Goal: Task Accomplishment & Management: Use online tool/utility

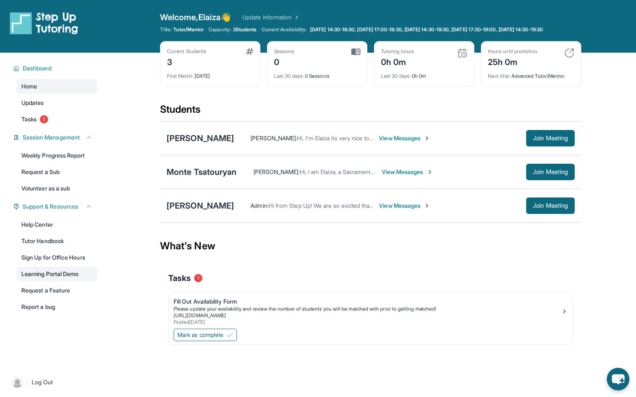
click at [65, 281] on link "Learning Portal Demo" at bounding box center [56, 273] width 81 height 15
click at [208, 211] on div "[PERSON_NAME]" at bounding box center [200, 206] width 67 height 12
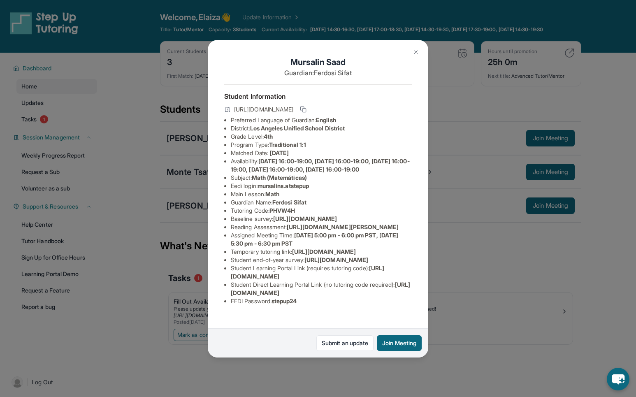
click at [414, 55] on img at bounding box center [415, 52] width 7 height 7
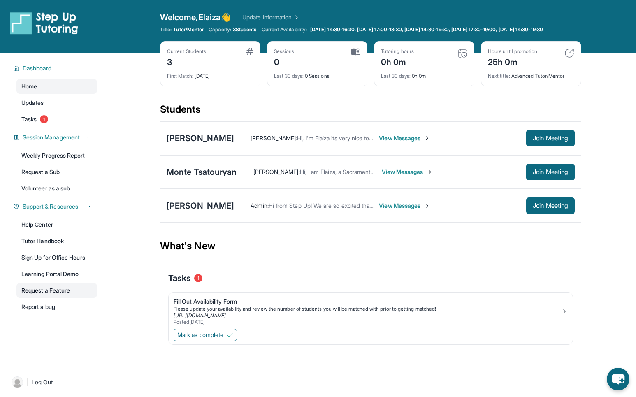
click at [62, 294] on link "Request a Feature" at bounding box center [56, 290] width 81 height 15
click at [232, 338] on img at bounding box center [230, 334] width 7 height 7
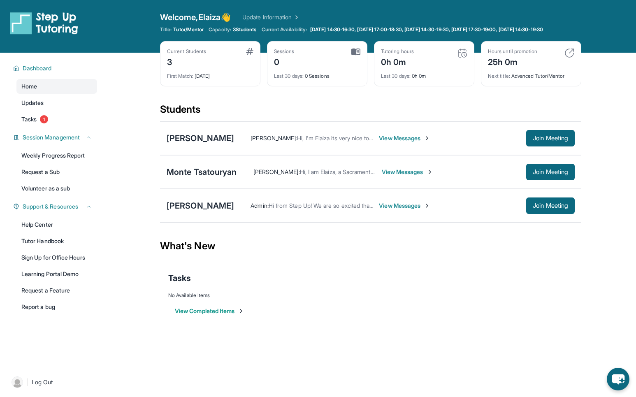
click at [219, 315] on button "View Completed Items" at bounding box center [209, 311] width 69 height 8
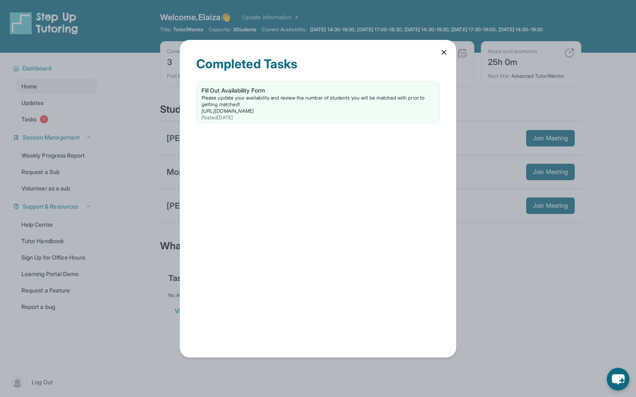
click at [445, 56] on icon at bounding box center [444, 52] width 8 height 8
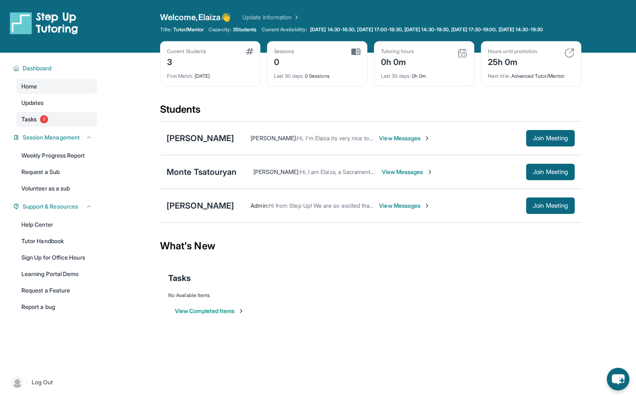
click at [33, 123] on span "Tasks" at bounding box center [28, 119] width 15 height 8
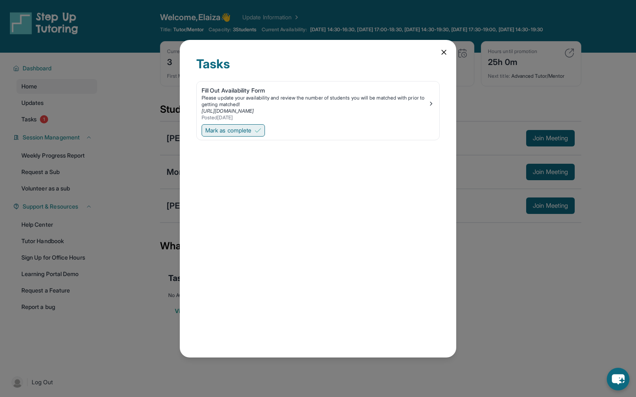
click at [261, 132] on img at bounding box center [258, 130] width 7 height 7
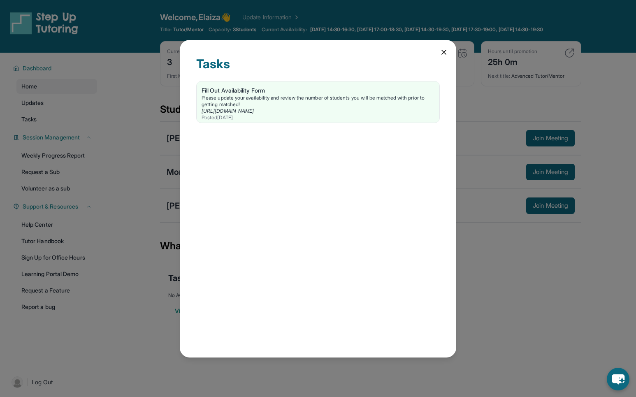
click at [445, 51] on icon at bounding box center [444, 52] width 4 height 4
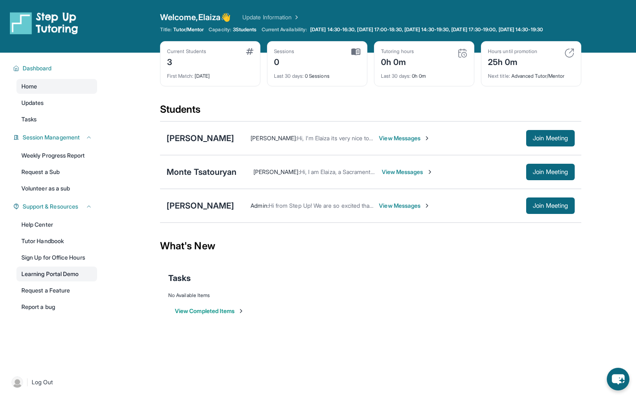
click at [59, 281] on link "Learning Portal Demo" at bounding box center [56, 273] width 81 height 15
click at [210, 210] on div "[PERSON_NAME]" at bounding box center [200, 206] width 67 height 12
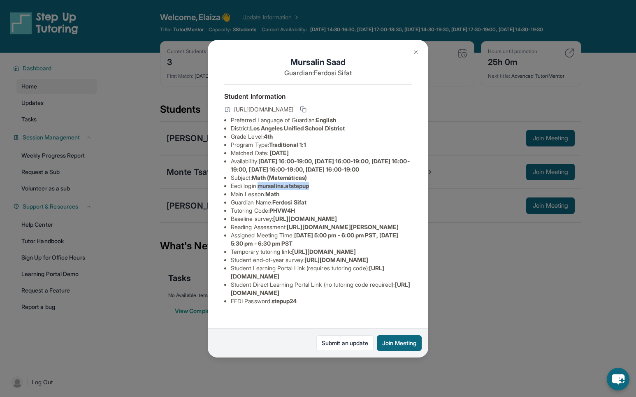
drag, startPoint x: 315, startPoint y: 201, endPoint x: 260, endPoint y: 201, distance: 54.3
click at [260, 190] on li "Eedi login : mursalins.atstepup" at bounding box center [321, 186] width 181 height 8
copy span "mursalins.atstepup"
click at [372, 198] on li "Main Lesson : Math" at bounding box center [321, 194] width 181 height 8
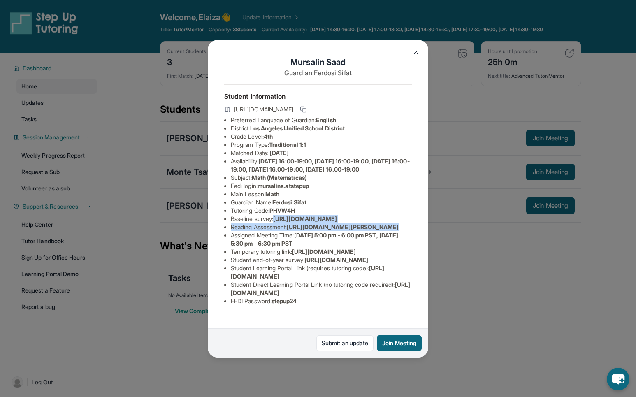
drag, startPoint x: 231, startPoint y: 199, endPoint x: 409, endPoint y: 222, distance: 179.8
click at [409, 222] on div "Mursalin Saad Guardian: Ferdosi Sifat Student Information https://student-porta…" at bounding box center [318, 198] width 220 height 317
copy ul "https://airtable.com/apprlfn8WjpjBUn2G/shrK0QR6AaNyG5psY?prefill_Type%20of%20Fo…"
click at [516, 233] on div "Mursalin Saad Guardian: Ferdosi Sifat Student Information https://student-porta…" at bounding box center [318, 198] width 636 height 397
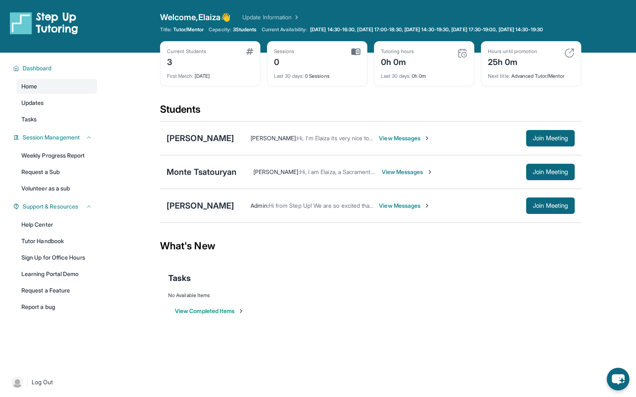
click at [201, 211] on div "[PERSON_NAME]" at bounding box center [200, 206] width 67 height 12
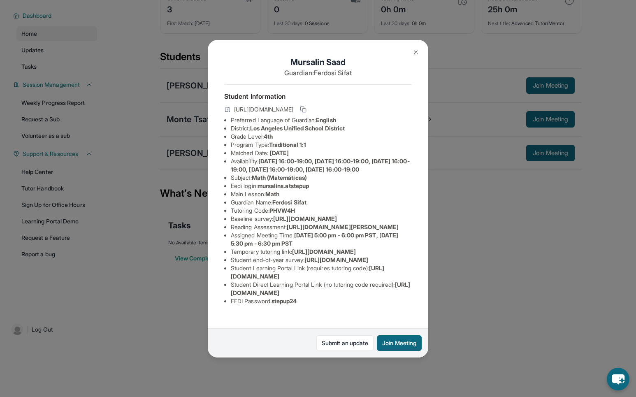
scroll to position [59, 0]
click at [540, 239] on div "Mursalin Saad Guardian: Ferdosi Sifat Student Information https://student-porta…" at bounding box center [318, 198] width 636 height 397
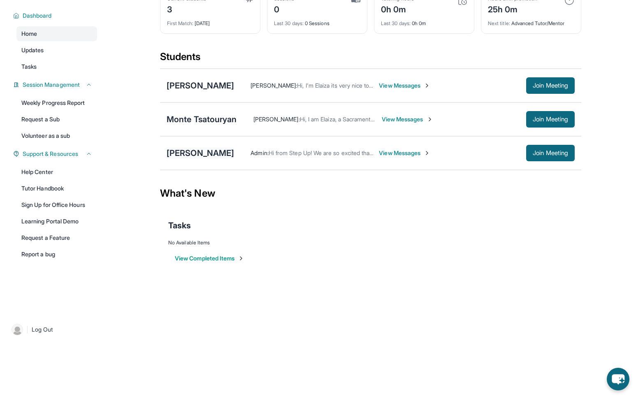
click at [204, 156] on div "[PERSON_NAME]" at bounding box center [200, 153] width 67 height 12
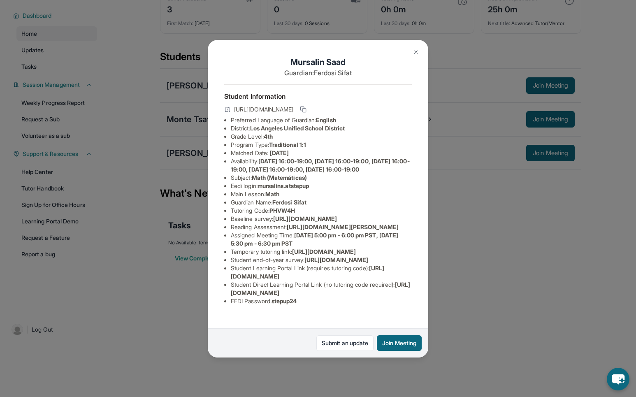
scroll to position [99, 0]
click at [415, 53] on img at bounding box center [415, 52] width 7 height 7
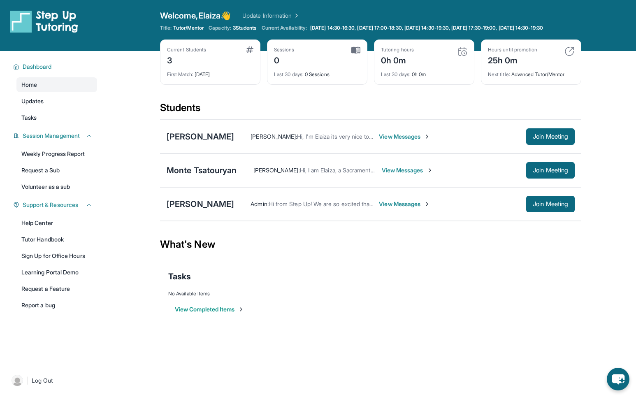
scroll to position [0, 0]
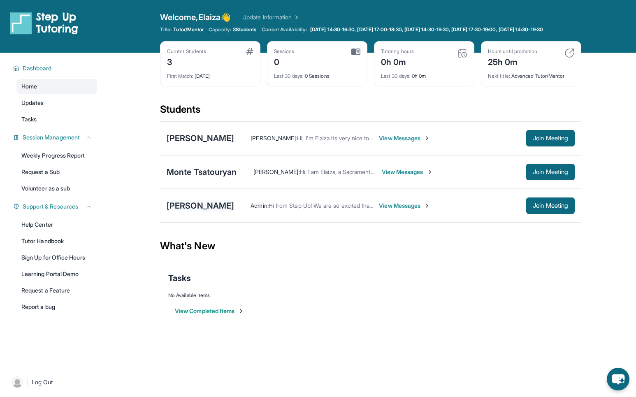
click at [208, 211] on div "[PERSON_NAME]" at bounding box center [200, 206] width 67 height 12
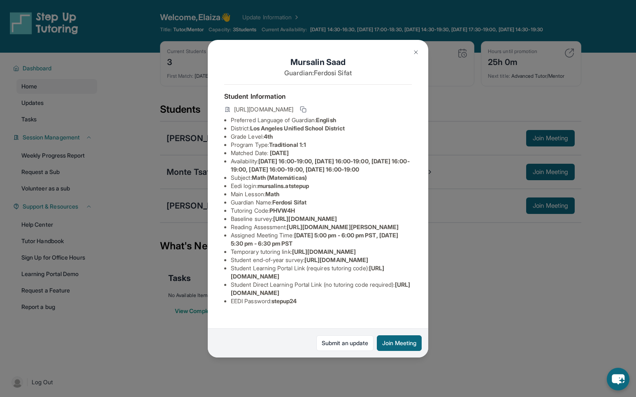
click at [416, 51] on img at bounding box center [415, 52] width 7 height 7
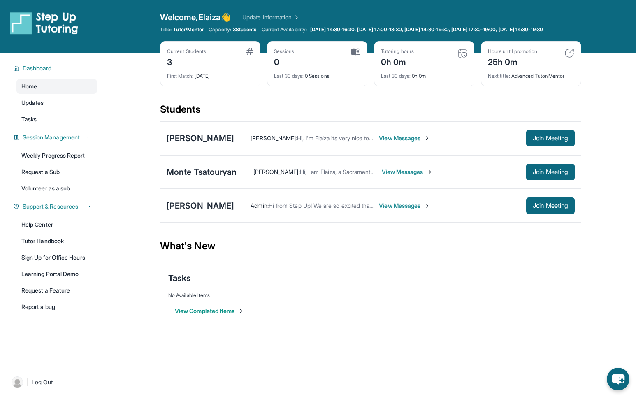
click at [399, 210] on span "View Messages" at bounding box center [404, 205] width 51 height 8
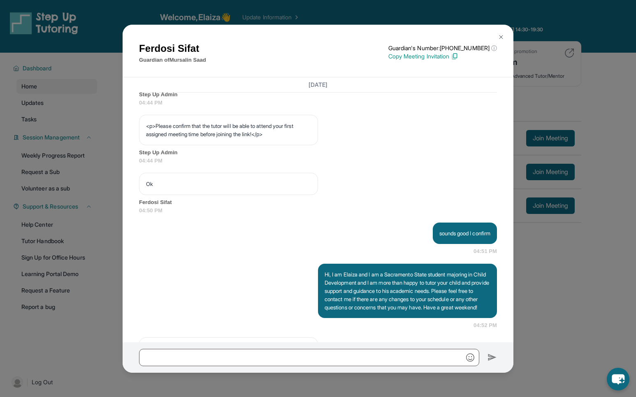
scroll to position [470, 0]
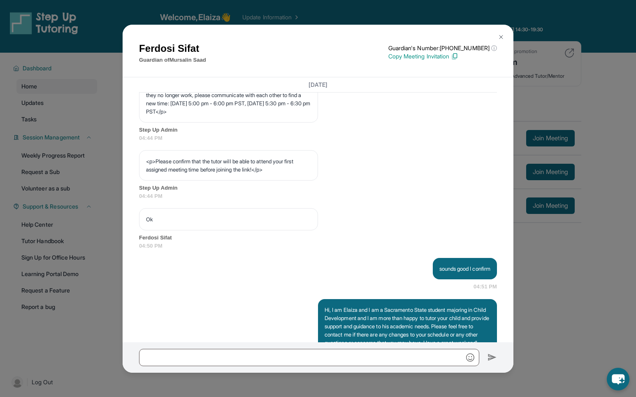
click at [503, 37] on img at bounding box center [501, 37] width 7 height 7
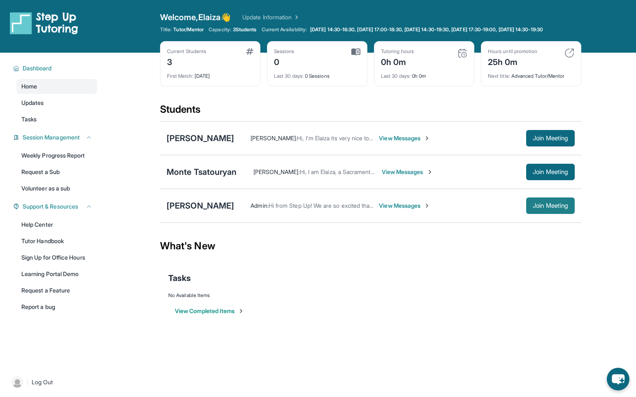
click at [545, 208] on span "Join Meeting" at bounding box center [549, 205] width 35 height 5
click at [389, 210] on span "View Messages" at bounding box center [404, 205] width 51 height 8
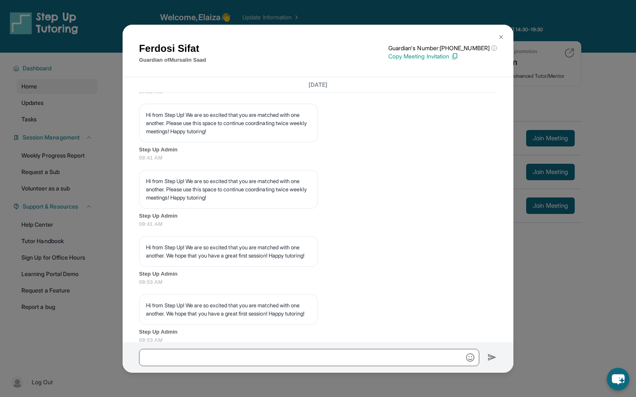
scroll to position [1292, 0]
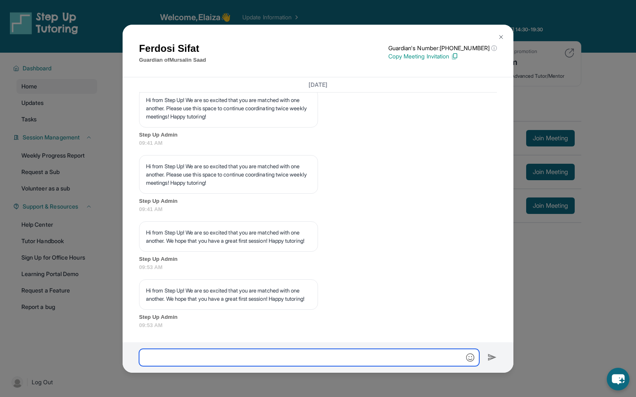
click at [261, 355] on input "text" at bounding box center [309, 357] width 340 height 17
type input "******"
click at [247, 358] on input "******" at bounding box center [309, 357] width 340 height 17
type input "*"
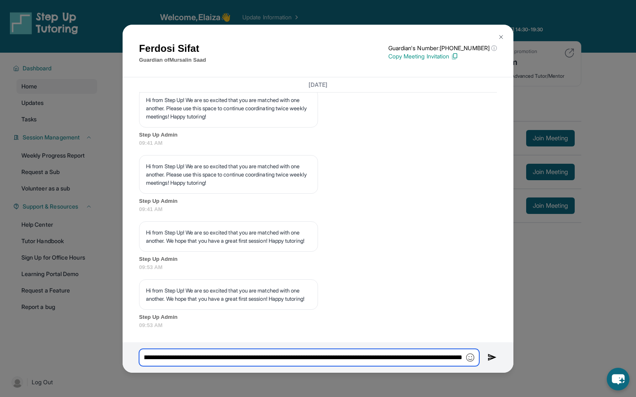
type input "**********"
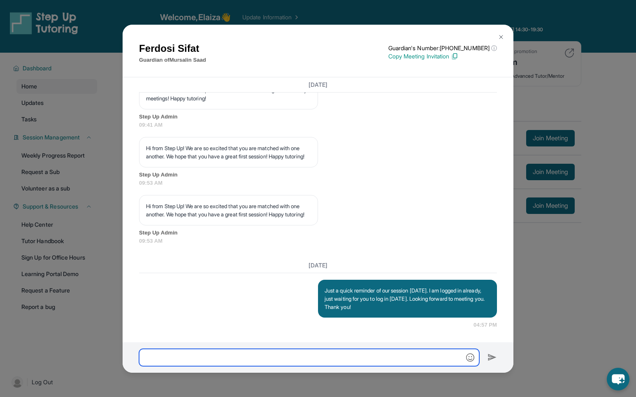
scroll to position [1376, 0]
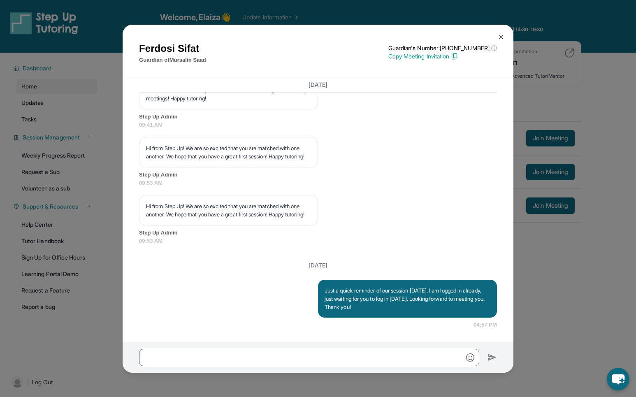
click at [434, 58] on p "Copy Meeting Invitation" at bounding box center [442, 56] width 109 height 8
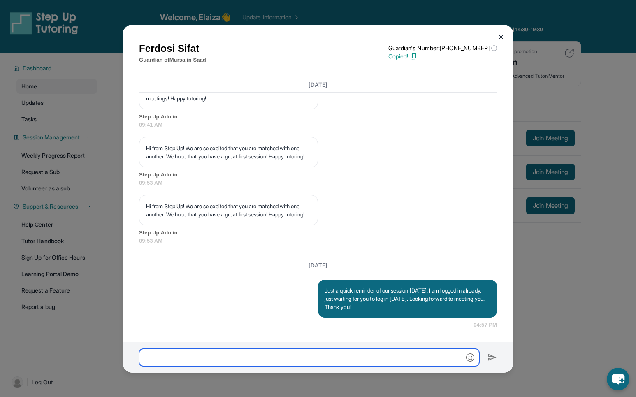
click at [253, 354] on input "text" at bounding box center [309, 357] width 340 height 17
paste input "**********"
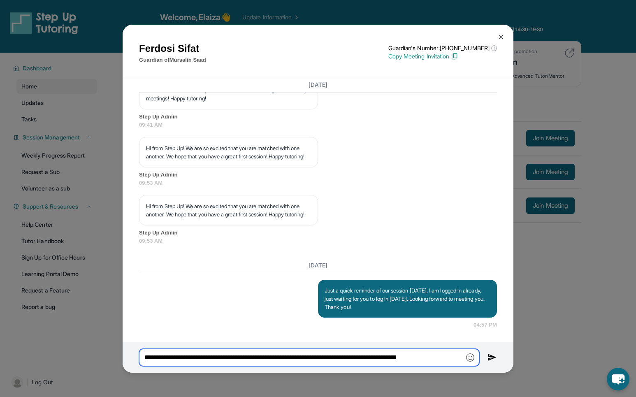
scroll to position [0, 0]
type input "**********"
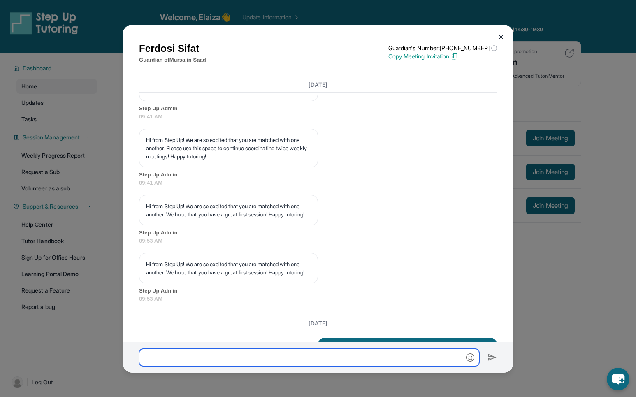
scroll to position [1425, 0]
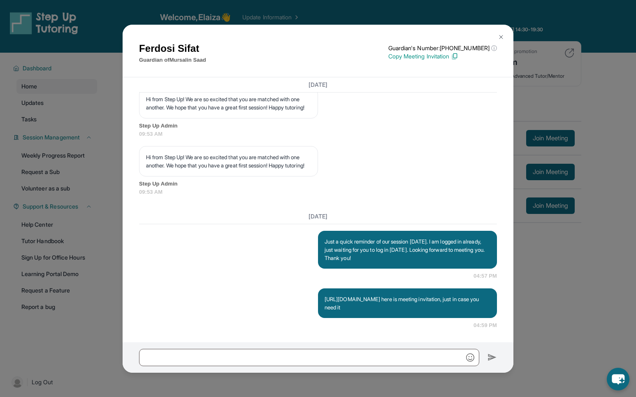
click at [504, 37] on button at bounding box center [501, 37] width 16 height 16
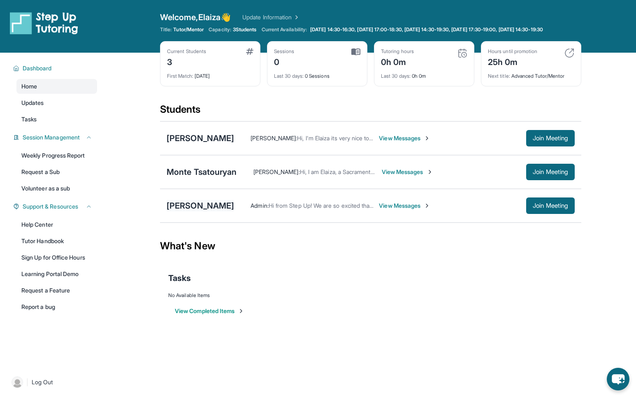
click at [197, 211] on div "[PERSON_NAME]" at bounding box center [200, 206] width 67 height 12
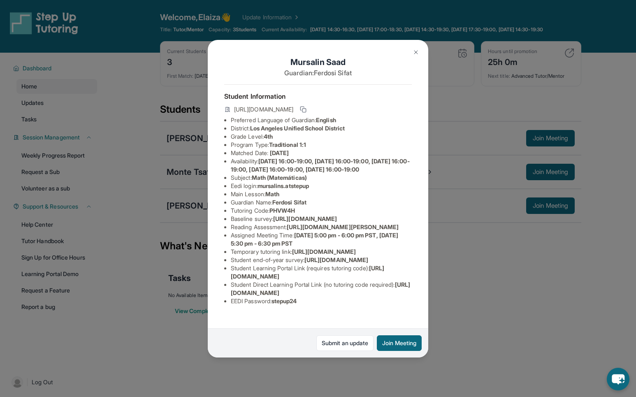
scroll to position [0, 0]
click at [414, 52] on img at bounding box center [415, 52] width 7 height 7
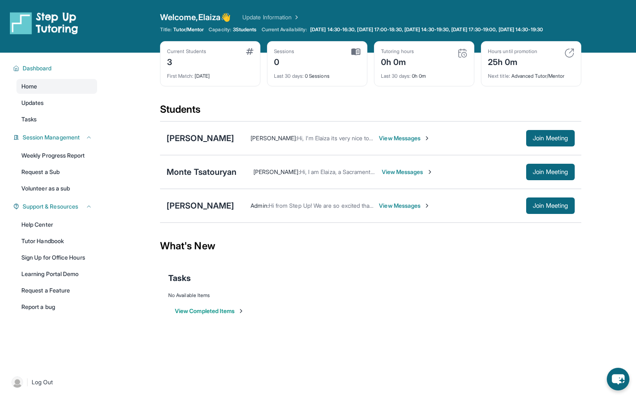
click at [386, 210] on span "View Messages" at bounding box center [404, 205] width 51 height 8
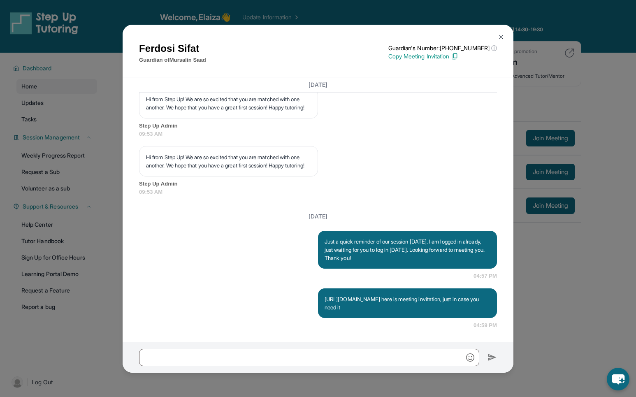
scroll to position [1425, 0]
click at [500, 35] on img at bounding box center [501, 37] width 7 height 7
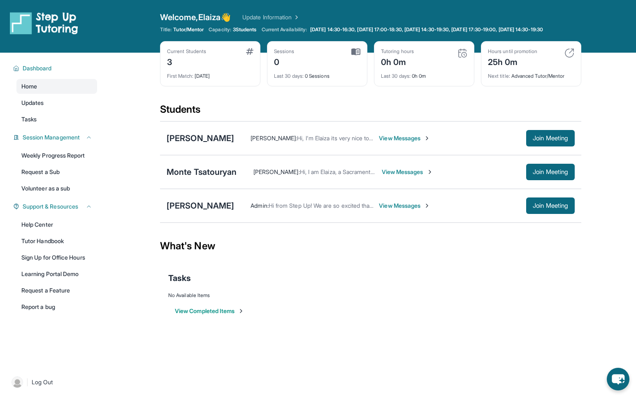
click at [398, 210] on span "View Messages" at bounding box center [404, 205] width 51 height 8
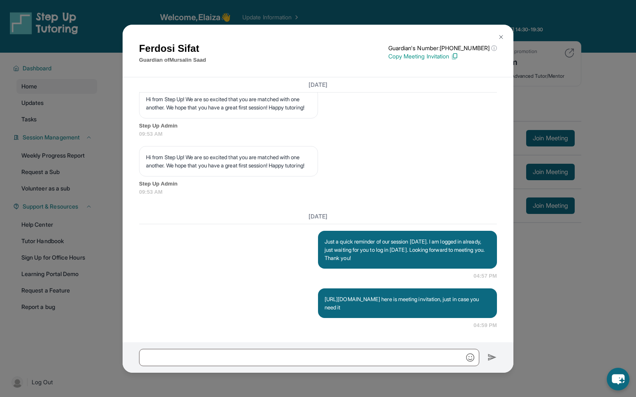
click at [503, 36] on img at bounding box center [501, 37] width 7 height 7
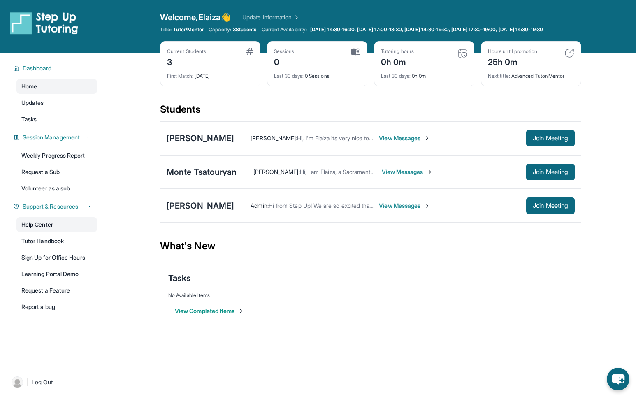
click at [43, 229] on link "Help Center" at bounding box center [56, 224] width 81 height 15
click at [408, 142] on span "View Messages" at bounding box center [404, 138] width 51 height 8
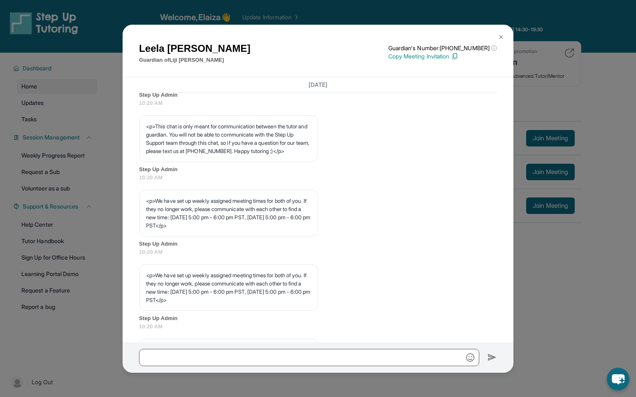
scroll to position [447, 0]
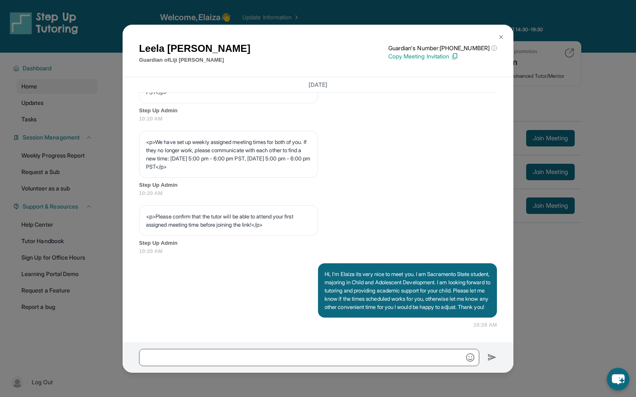
click at [503, 39] on img at bounding box center [501, 37] width 7 height 7
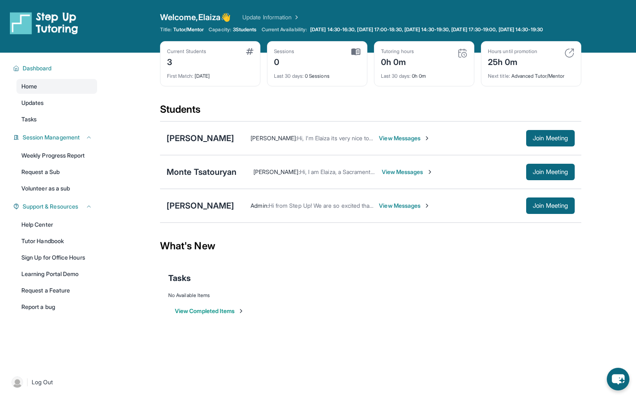
click at [406, 176] on span "View Messages" at bounding box center [407, 172] width 51 height 8
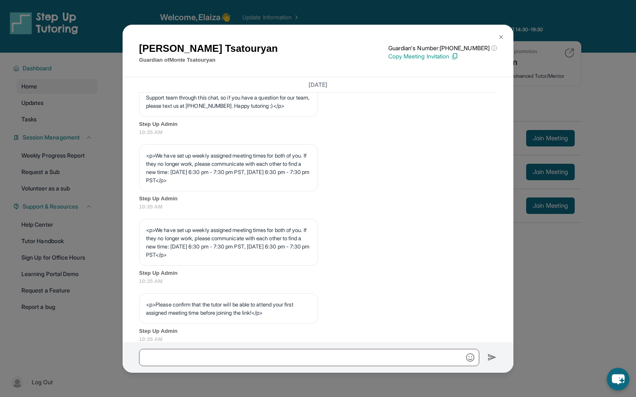
scroll to position [456, 0]
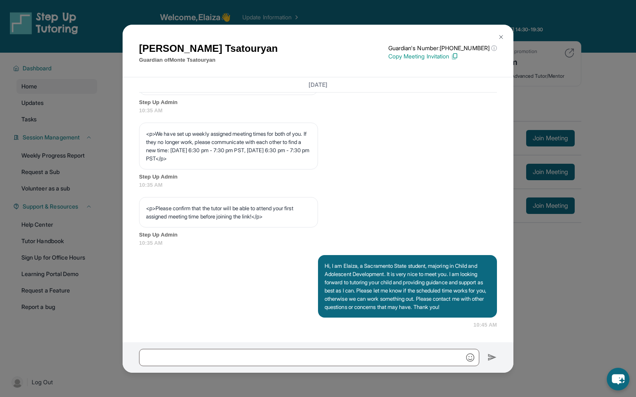
click at [503, 32] on button at bounding box center [501, 37] width 16 height 16
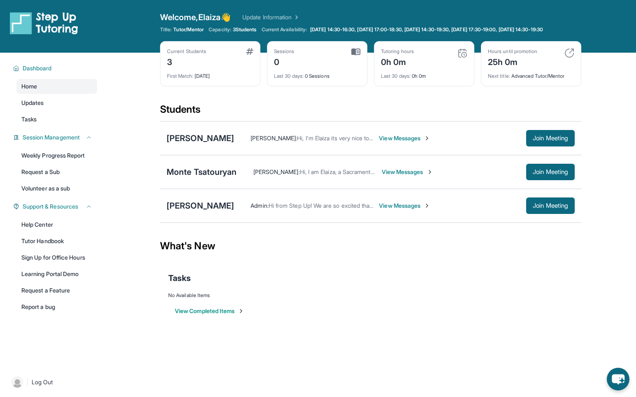
click at [407, 142] on span "View Messages" at bounding box center [404, 138] width 51 height 8
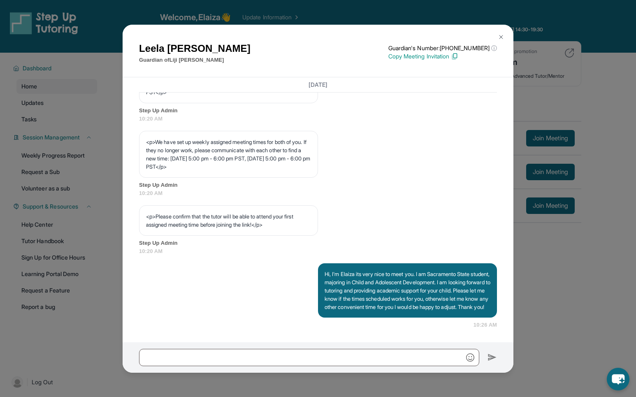
scroll to position [447, 0]
click at [501, 34] on img at bounding box center [501, 37] width 7 height 7
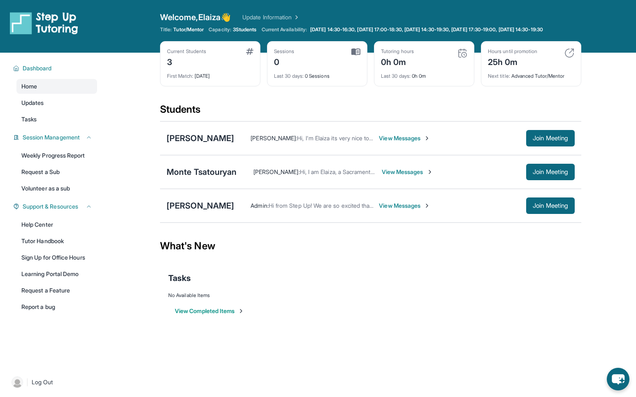
click at [391, 210] on span "View Messages" at bounding box center [404, 205] width 51 height 8
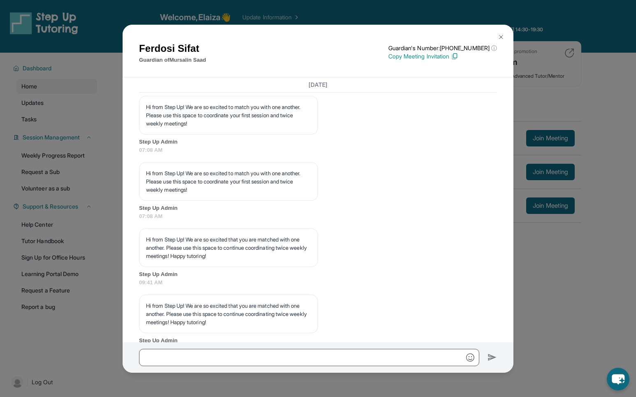
scroll to position [1425, 0]
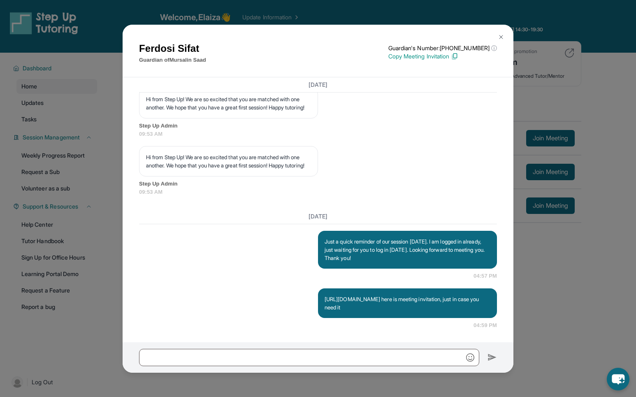
click at [499, 37] on img at bounding box center [501, 37] width 7 height 7
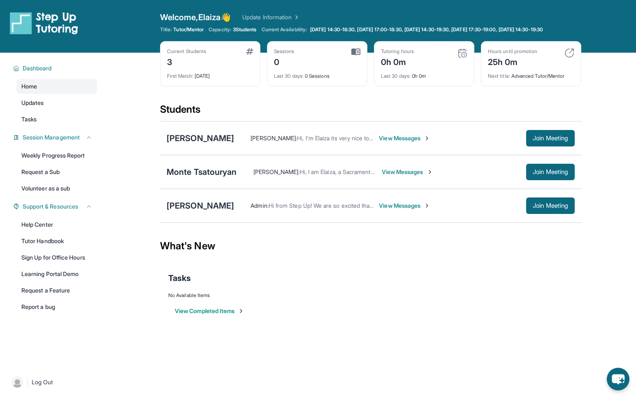
click at [403, 142] on span "View Messages" at bounding box center [404, 138] width 51 height 8
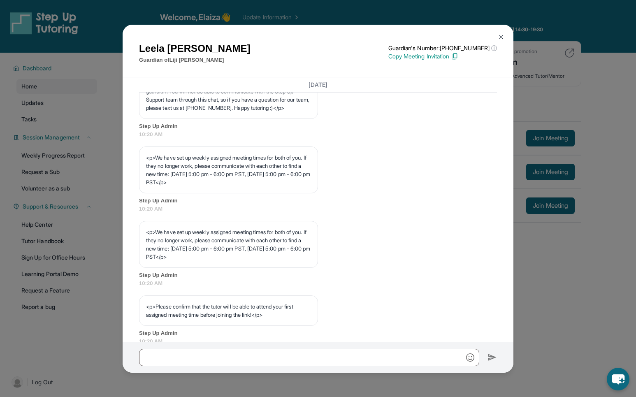
scroll to position [447, 0]
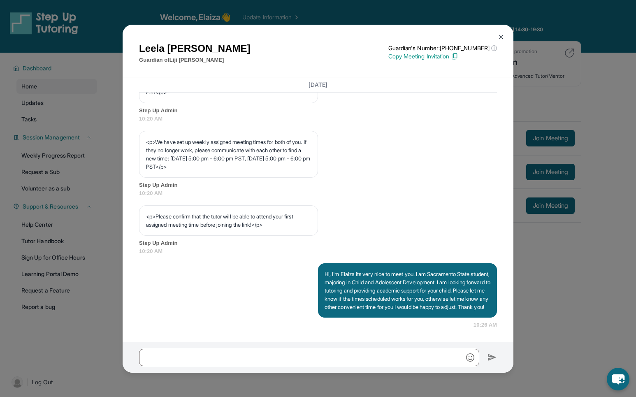
click at [504, 37] on img at bounding box center [501, 37] width 7 height 7
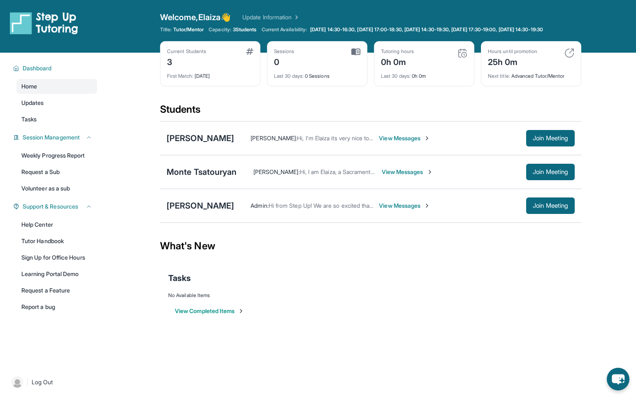
click at [407, 176] on span "View Messages" at bounding box center [407, 172] width 51 height 8
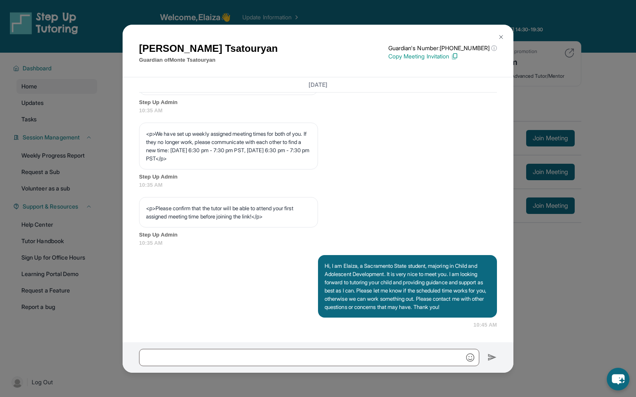
scroll to position [456, 0]
click at [502, 35] on img at bounding box center [501, 37] width 7 height 7
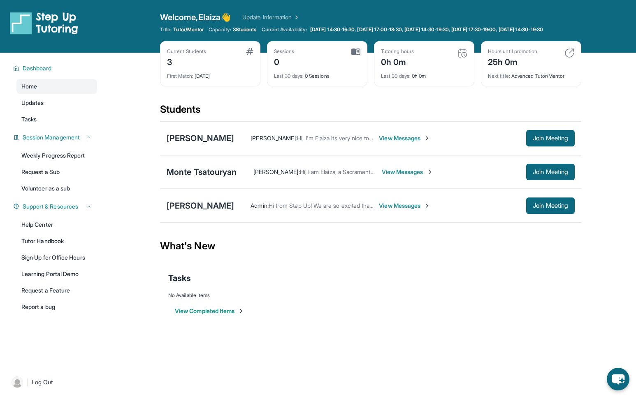
click at [391, 210] on span "View Messages" at bounding box center [404, 205] width 51 height 8
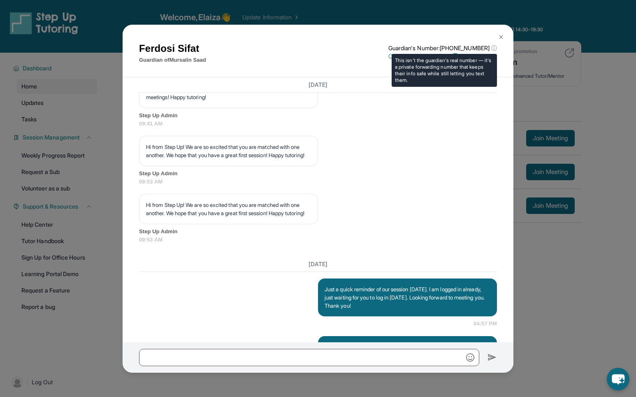
scroll to position [1425, 0]
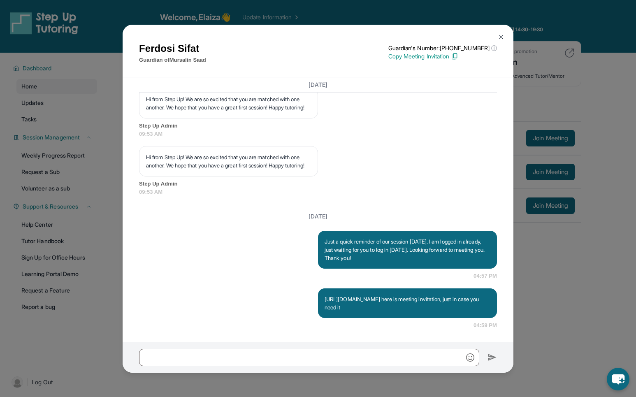
click at [502, 37] on img at bounding box center [501, 37] width 7 height 7
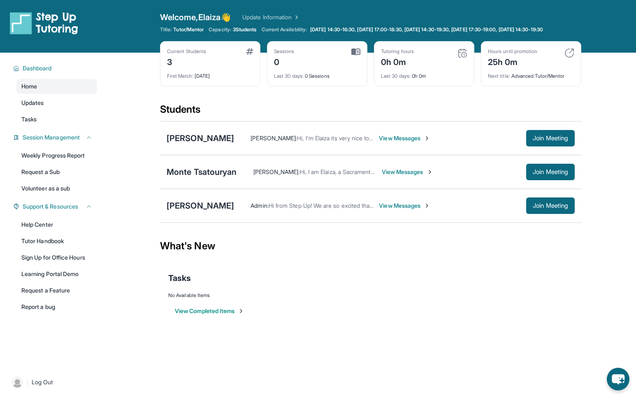
click at [393, 210] on span "View Messages" at bounding box center [404, 205] width 51 height 8
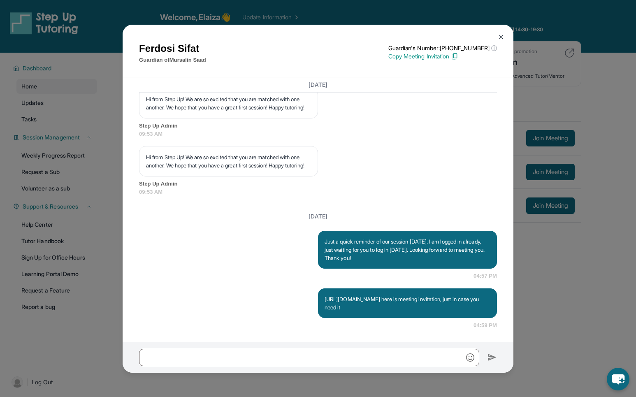
click at [560, 274] on div "Ferdosi Sifat Guardian of Mursalin Saad Guardian's Number: +18182908767 ⓘ This …" at bounding box center [318, 198] width 636 height 397
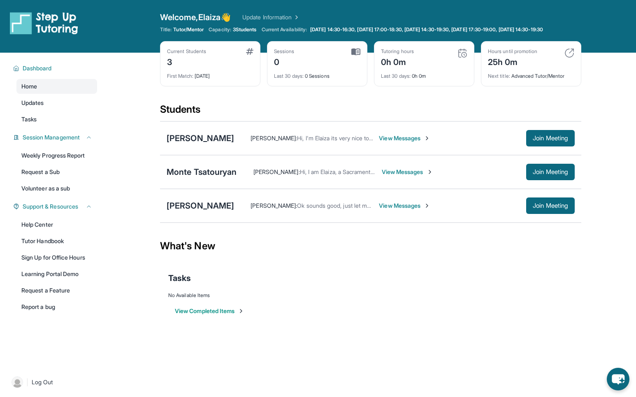
click at [354, 56] on img at bounding box center [355, 51] width 9 height 7
click at [299, 79] on span "Last 30 days :" at bounding box center [289, 76] width 30 height 6
